Goal: Find specific page/section: Find specific page/section

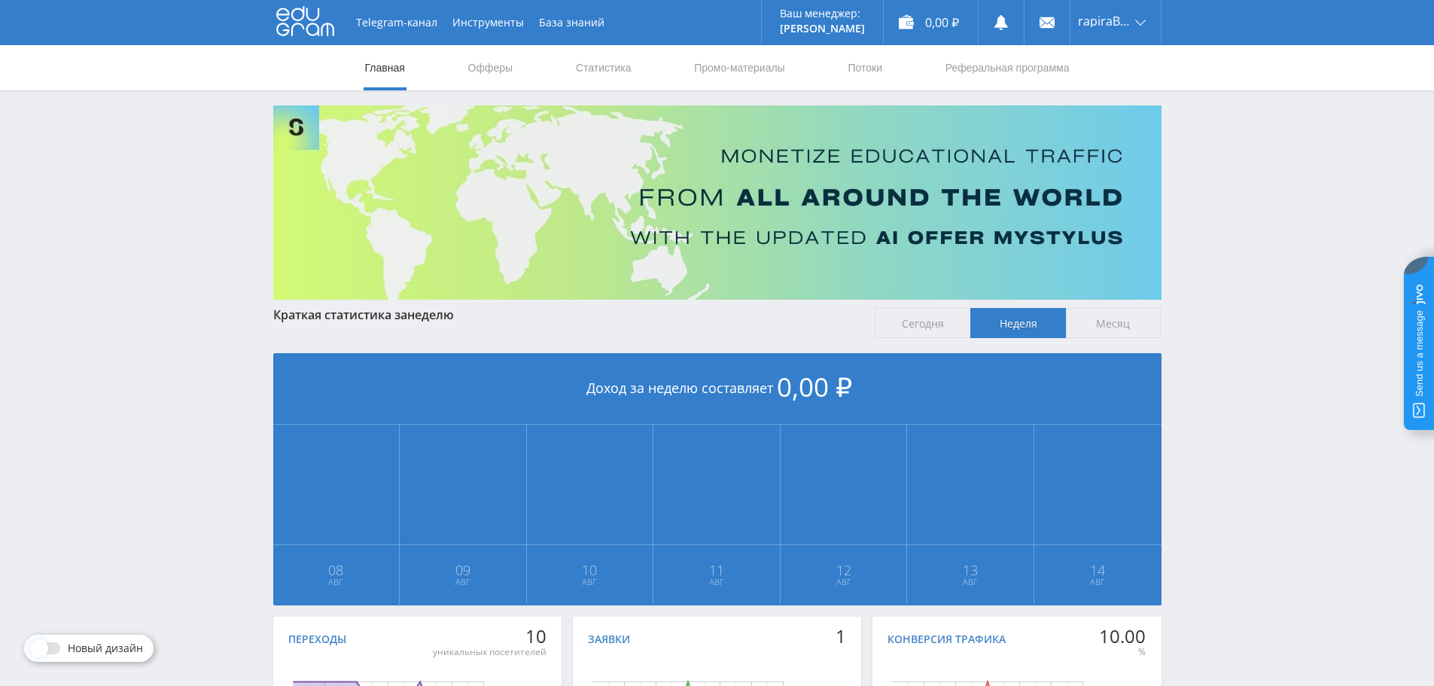
click at [562, 69] on nav "Главная Офферы Статистика Промо-материалы Потоки Реферальная программа" at bounding box center [718, 67] width 708 height 45
click at [579, 69] on link "Статистика" at bounding box center [603, 67] width 59 height 45
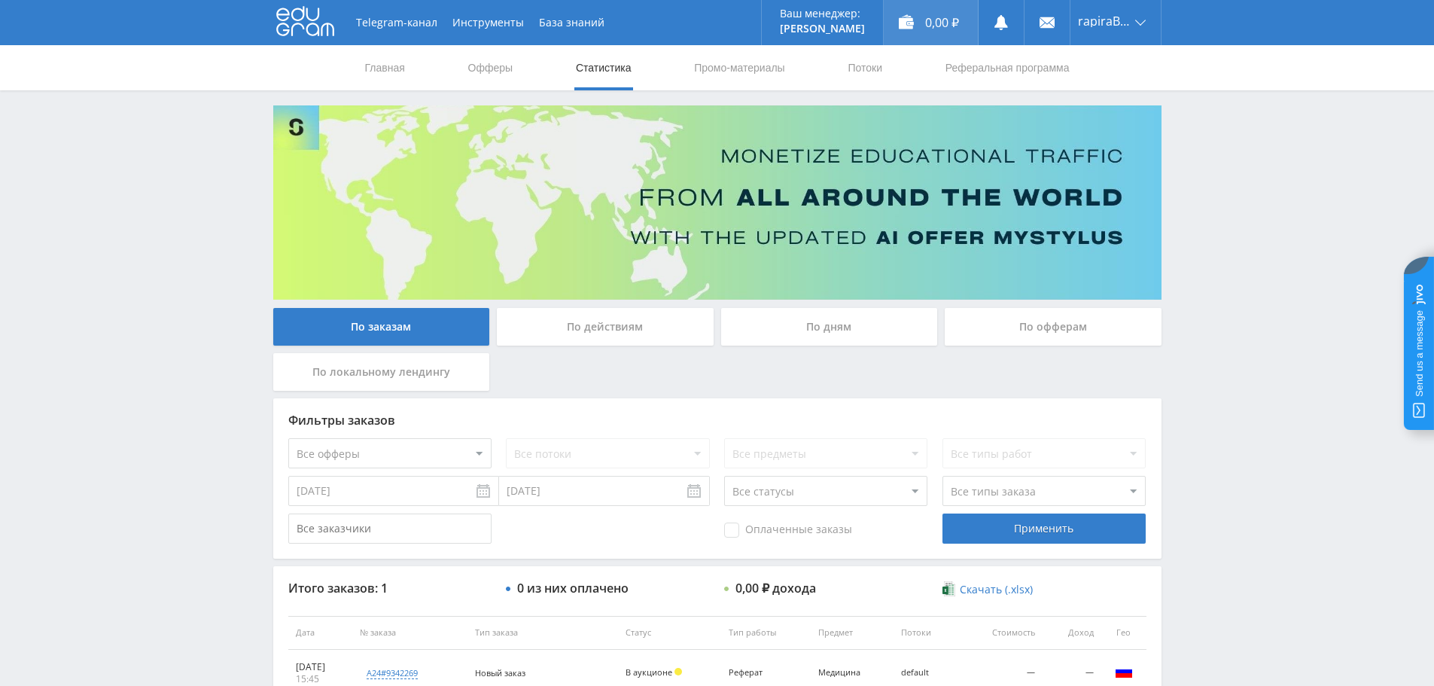
click at [911, 24] on div "0,00 ₽" at bounding box center [931, 22] width 94 height 45
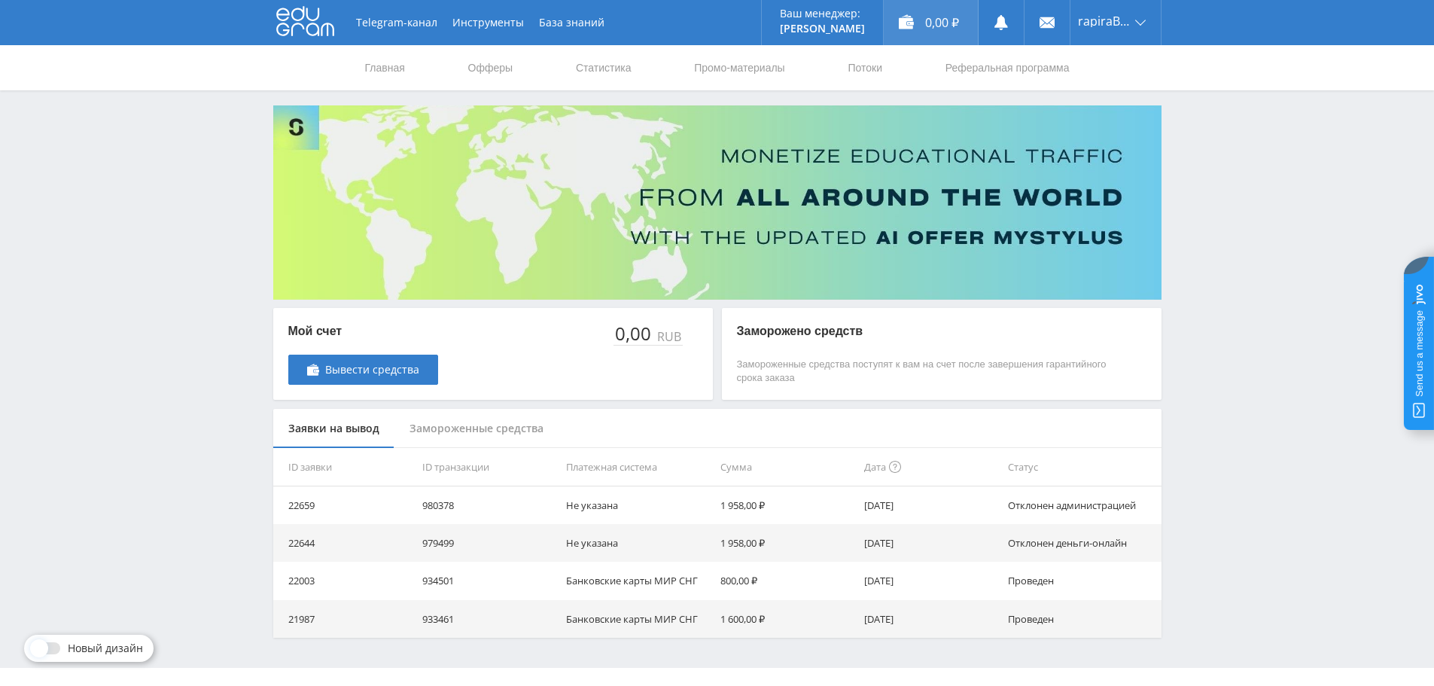
click at [913, 27] on div "0,00 ₽" at bounding box center [931, 22] width 94 height 45
click at [306, 26] on icon at bounding box center [305, 21] width 58 height 30
